Goal: Task Accomplishment & Management: Complete application form

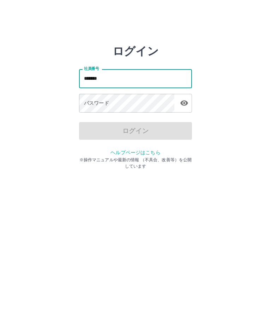
type input "*******"
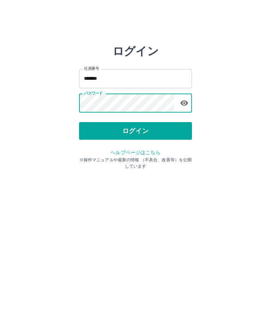
click at [164, 128] on button "ログイン" at bounding box center [135, 131] width 113 height 18
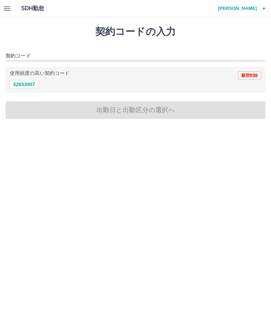
click at [28, 82] on button "42653007" at bounding box center [24, 84] width 28 height 8
type input "********"
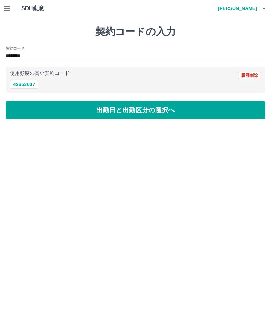
click at [88, 102] on button "出勤日と出勤区分の選択へ" at bounding box center [136, 110] width 260 height 18
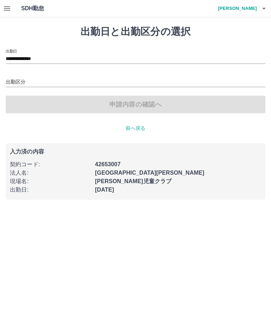
click at [18, 83] on input "出勤区分" at bounding box center [136, 82] width 260 height 9
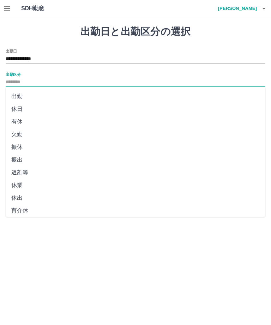
click at [17, 96] on li "出勤" at bounding box center [136, 96] width 260 height 13
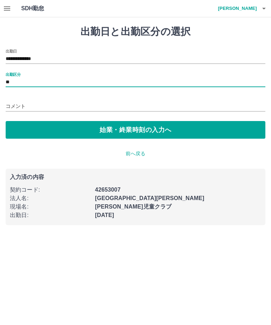
type input "**"
click at [128, 132] on button "始業・終業時刻の入力へ" at bounding box center [136, 130] width 260 height 18
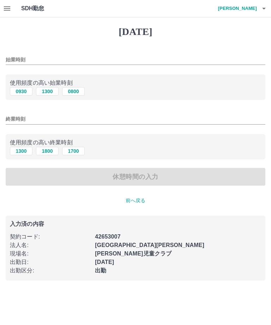
click at [46, 92] on button "1300" at bounding box center [47, 91] width 23 height 8
type input "****"
click at [77, 151] on button "1700" at bounding box center [73, 151] width 23 height 8
type input "****"
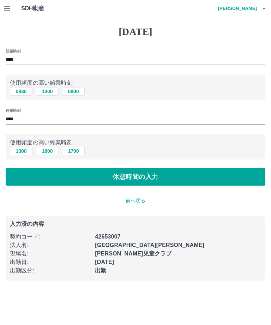
click at [145, 177] on button "休憩時間の入力" at bounding box center [136, 177] width 260 height 18
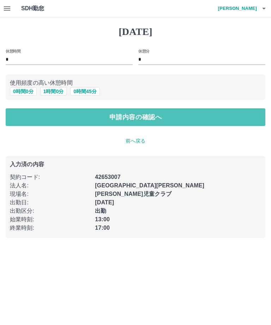
click at [183, 119] on button "申請内容の確認へ" at bounding box center [136, 117] width 260 height 18
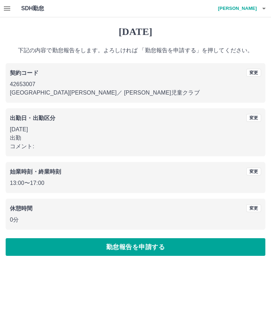
click at [83, 243] on button "勤怠報告を申請する" at bounding box center [136, 248] width 260 height 18
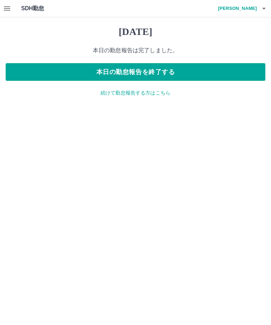
click at [214, 76] on button "本日の勤怠報告を終了する" at bounding box center [136, 72] width 260 height 18
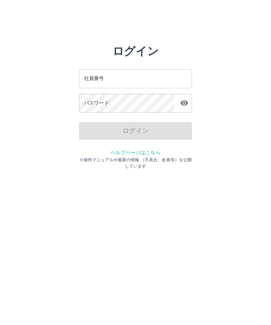
click at [97, 75] on input "社員番号" at bounding box center [135, 78] width 113 height 19
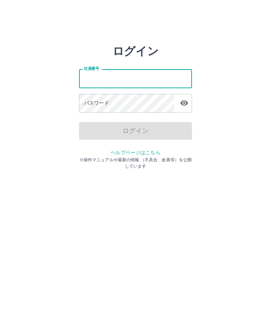
click at [83, 77] on input "社員番号" at bounding box center [135, 78] width 113 height 19
type input "*******"
click at [89, 106] on div "パスワード パスワード" at bounding box center [135, 104] width 113 height 20
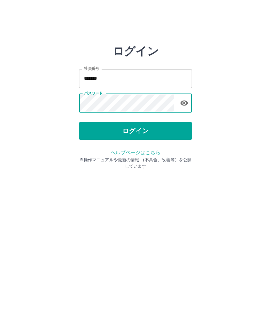
click at [147, 131] on button "ログイン" at bounding box center [135, 131] width 113 height 18
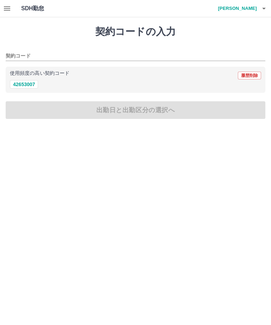
click at [25, 82] on button "42653007" at bounding box center [24, 84] width 28 height 8
type input "********"
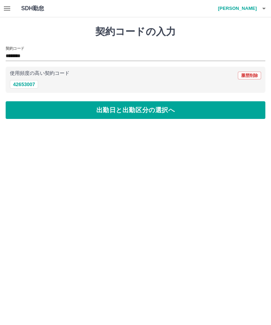
click at [118, 119] on button "出勤日と出勤区分の選択へ" at bounding box center [136, 110] width 260 height 18
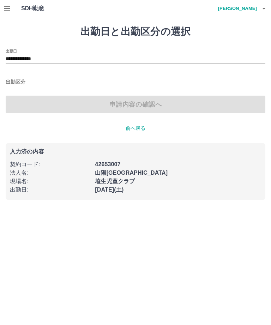
click at [22, 75] on div "出勤区分" at bounding box center [136, 79] width 260 height 15
click at [7, 7] on icon "button" at bounding box center [7, 8] width 6 height 4
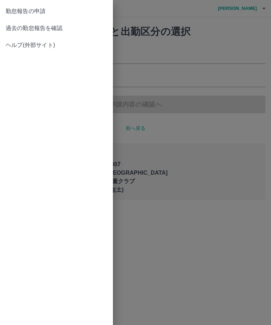
click at [53, 24] on link "過去の勤怠報告を確認" at bounding box center [56, 28] width 113 height 17
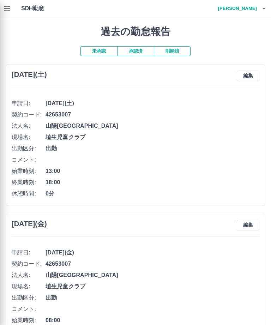
click at [246, 75] on div at bounding box center [135, 162] width 271 height 325
click at [122, 142] on div at bounding box center [135, 162] width 271 height 325
click at [47, 76] on div at bounding box center [135, 162] width 271 height 325
click at [53, 181] on div at bounding box center [135, 162] width 271 height 325
click at [131, 172] on div at bounding box center [135, 162] width 271 height 325
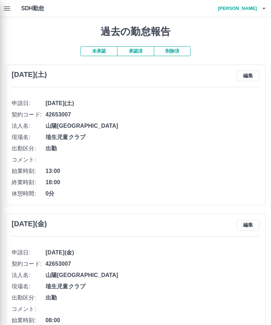
click at [249, 79] on div at bounding box center [135, 162] width 271 height 325
click at [247, 73] on div at bounding box center [135, 162] width 271 height 325
click at [250, 69] on div at bounding box center [135, 162] width 271 height 325
click at [247, 74] on div at bounding box center [135, 162] width 271 height 325
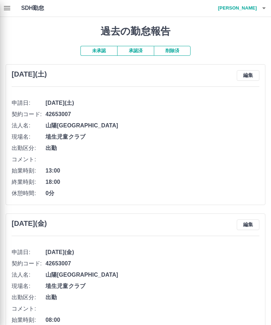
click at [251, 77] on div at bounding box center [135, 162] width 271 height 325
click at [45, 190] on div at bounding box center [135, 162] width 271 height 325
click at [248, 74] on div at bounding box center [135, 162] width 271 height 325
click at [247, 75] on div at bounding box center [135, 162] width 271 height 325
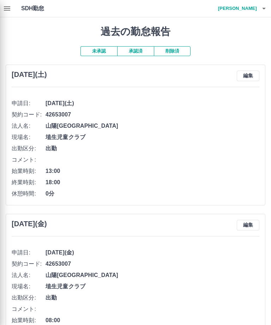
click at [208, 162] on div at bounding box center [135, 162] width 271 height 325
click at [207, 162] on div at bounding box center [135, 162] width 271 height 325
click at [256, 75] on div at bounding box center [135, 162] width 271 height 325
click at [252, 75] on div at bounding box center [135, 162] width 271 height 325
click at [245, 77] on div at bounding box center [135, 162] width 271 height 325
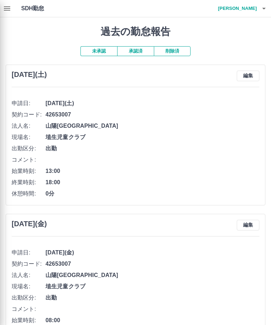
click at [245, 77] on div at bounding box center [135, 162] width 271 height 325
click at [254, 74] on div at bounding box center [135, 162] width 271 height 325
click at [253, 75] on div at bounding box center [135, 162] width 271 height 325
click at [254, 75] on div at bounding box center [135, 162] width 271 height 325
click at [254, 77] on div at bounding box center [135, 162] width 271 height 325
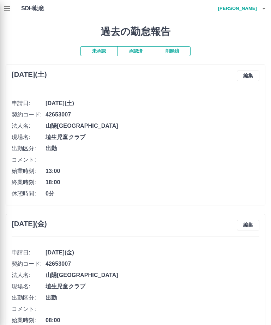
click at [248, 76] on div at bounding box center [135, 162] width 271 height 325
click at [249, 74] on div at bounding box center [135, 162] width 271 height 325
click at [251, 71] on div at bounding box center [135, 162] width 271 height 325
click at [250, 73] on div at bounding box center [135, 162] width 271 height 325
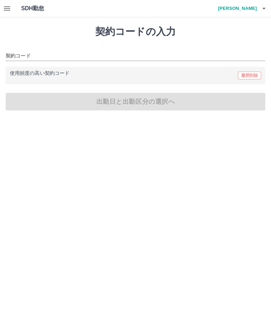
type input "********"
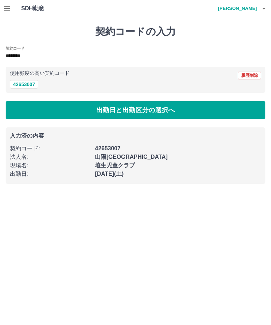
click at [136, 110] on button "出勤日と出勤区分の選択へ" at bounding box center [136, 110] width 260 height 18
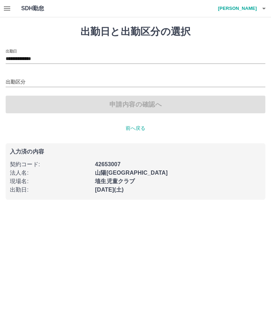
click at [3, 5] on icon "button" at bounding box center [7, 8] width 8 height 8
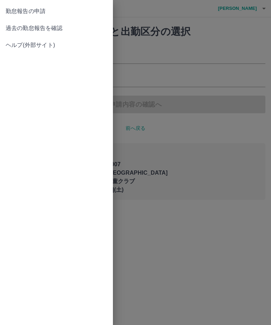
click at [51, 28] on span "過去の勤怠報告を確認" at bounding box center [57, 28] width 102 height 8
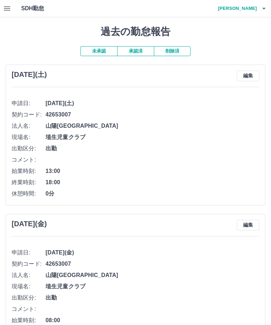
click at [248, 75] on button "編集" at bounding box center [248, 76] width 23 height 11
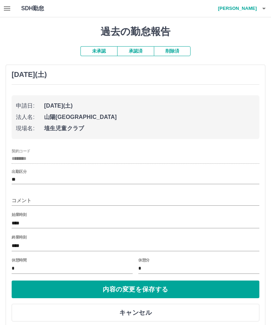
click at [30, 244] on input "****" at bounding box center [136, 246] width 248 height 10
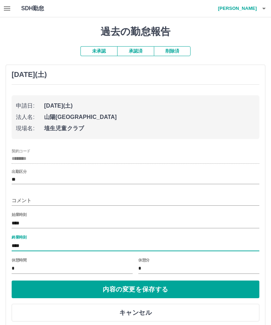
scroll to position [27, 0]
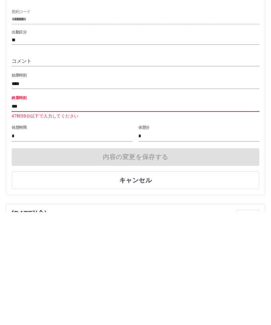
type input "****"
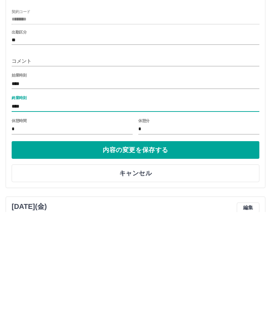
click at [167, 254] on button "内容の変更を保存する" at bounding box center [136, 263] width 248 height 18
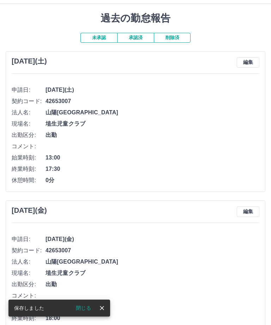
scroll to position [0, 0]
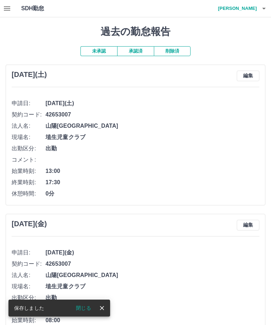
click at [264, 7] on icon "button" at bounding box center [264, 8] width 8 height 8
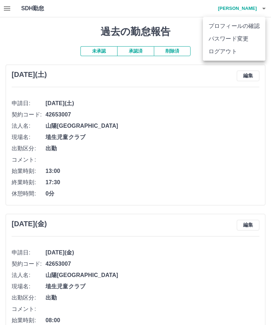
click at [240, 51] on li "ログアウト" at bounding box center [234, 51] width 63 height 13
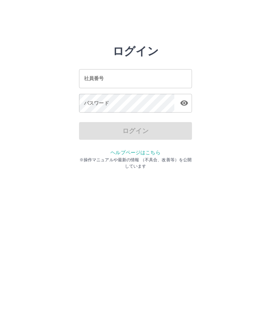
click at [119, 79] on input "社員番号" at bounding box center [135, 78] width 113 height 19
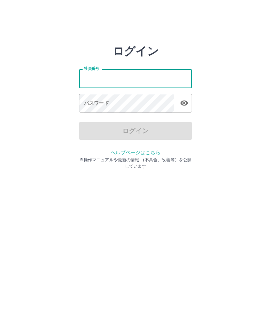
click at [119, 79] on input "社員番号" at bounding box center [135, 78] width 113 height 19
type input "*******"
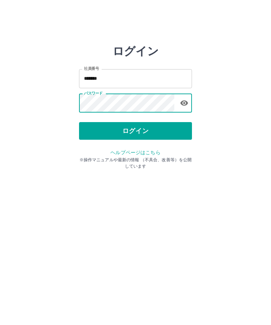
click at [146, 131] on button "ログイン" at bounding box center [135, 131] width 113 height 18
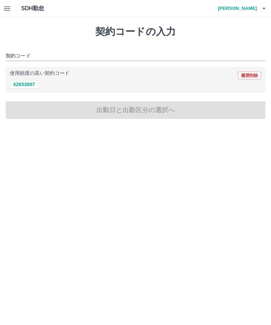
click at [21, 87] on button "42653007" at bounding box center [24, 84] width 28 height 8
type input "********"
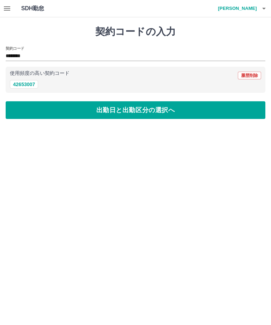
click at [87, 105] on button "出勤日と出勤区分の選択へ" at bounding box center [136, 110] width 260 height 18
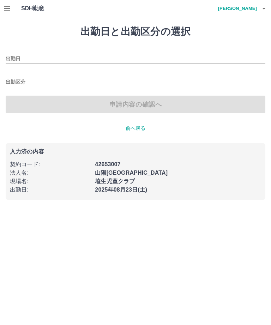
type input "**********"
click at [10, 6] on icon "button" at bounding box center [7, 8] width 8 height 8
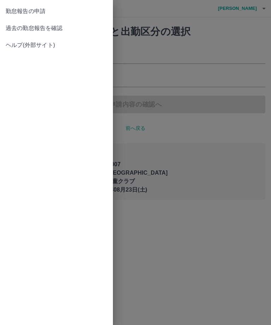
click at [63, 25] on span "過去の勤怠報告を確認" at bounding box center [57, 28] width 102 height 8
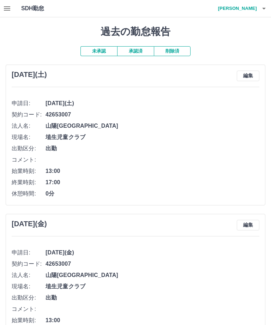
click at [247, 74] on button "編集" at bounding box center [248, 76] width 23 height 11
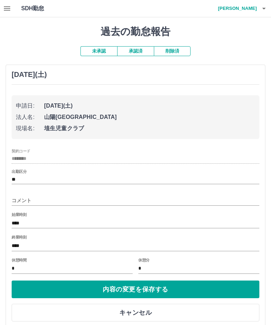
click at [42, 245] on input "****" at bounding box center [136, 246] width 248 height 10
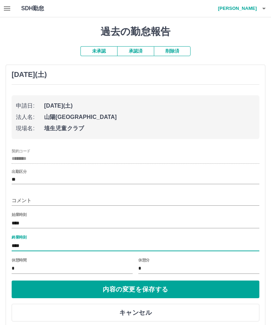
scroll to position [27, 0]
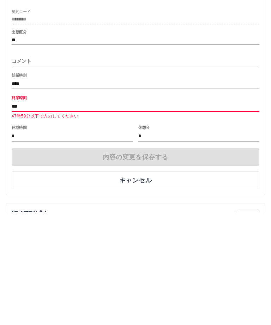
type input "****"
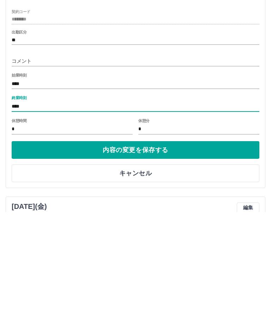
click at [230, 254] on button "内容の変更を保存する" at bounding box center [136, 263] width 248 height 18
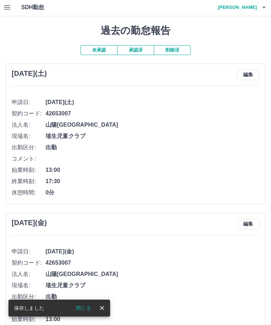
scroll to position [0, 0]
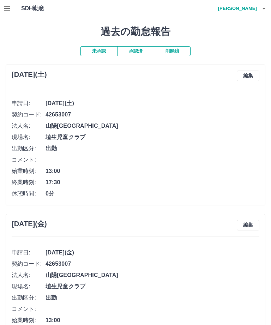
click at [263, 11] on icon "button" at bounding box center [264, 8] width 8 height 8
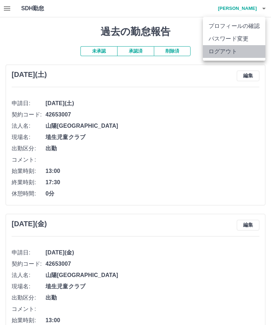
click at [225, 52] on li "ログアウト" at bounding box center [234, 51] width 63 height 13
